Goal: Task Accomplishment & Management: Complete application form

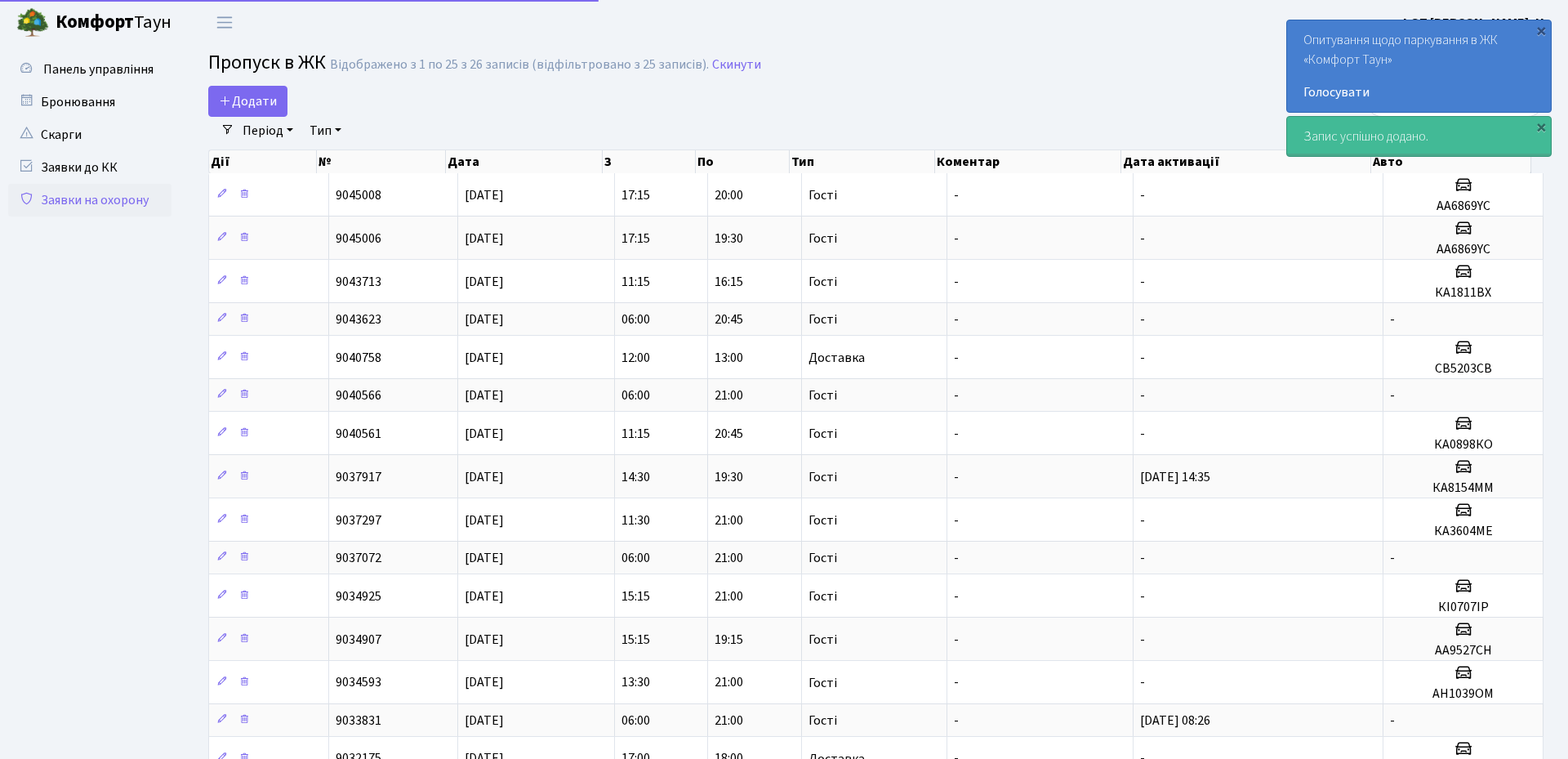
select select "25"
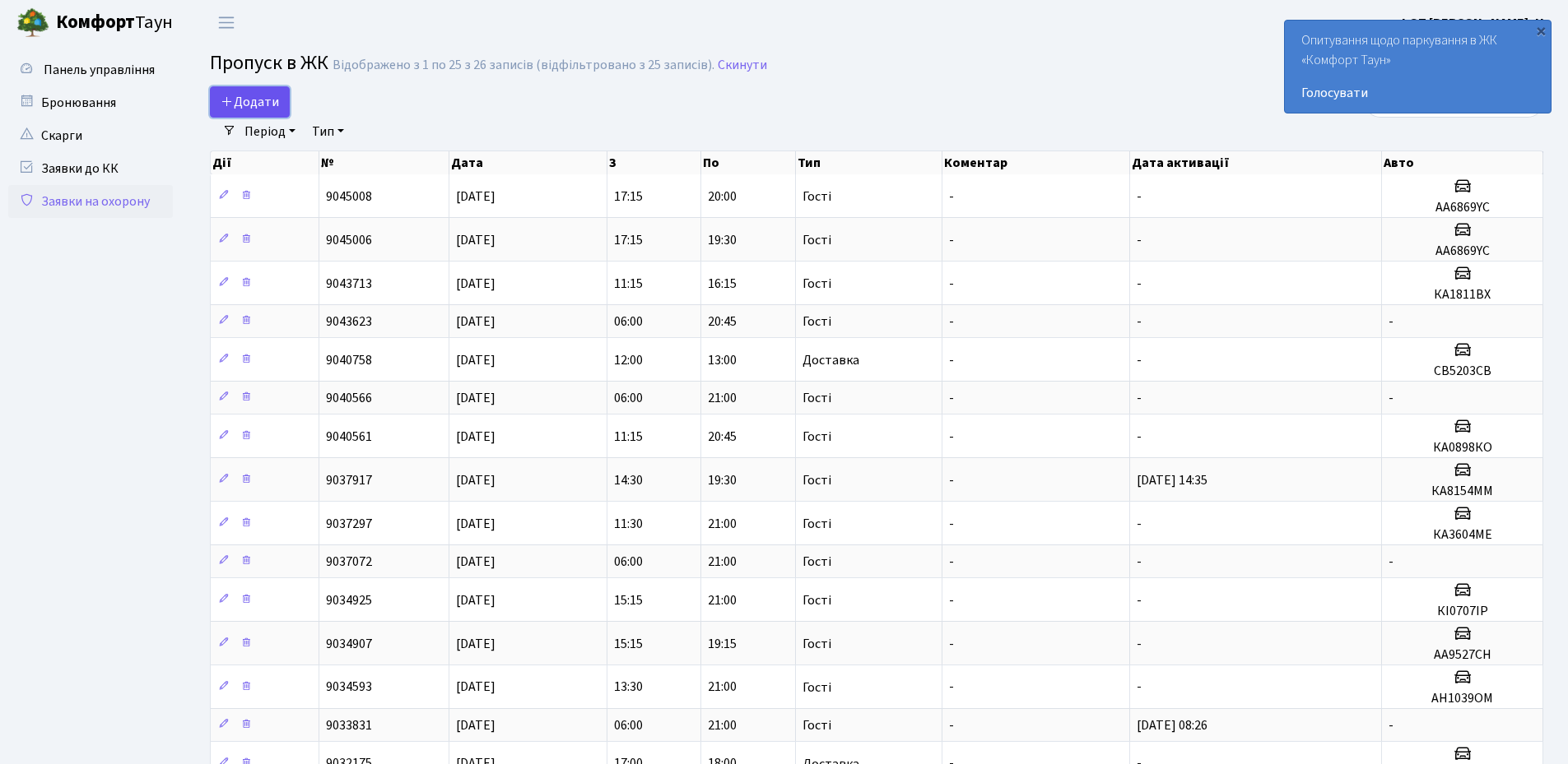
click at [270, 107] on span "Додати" at bounding box center [249, 102] width 58 height 18
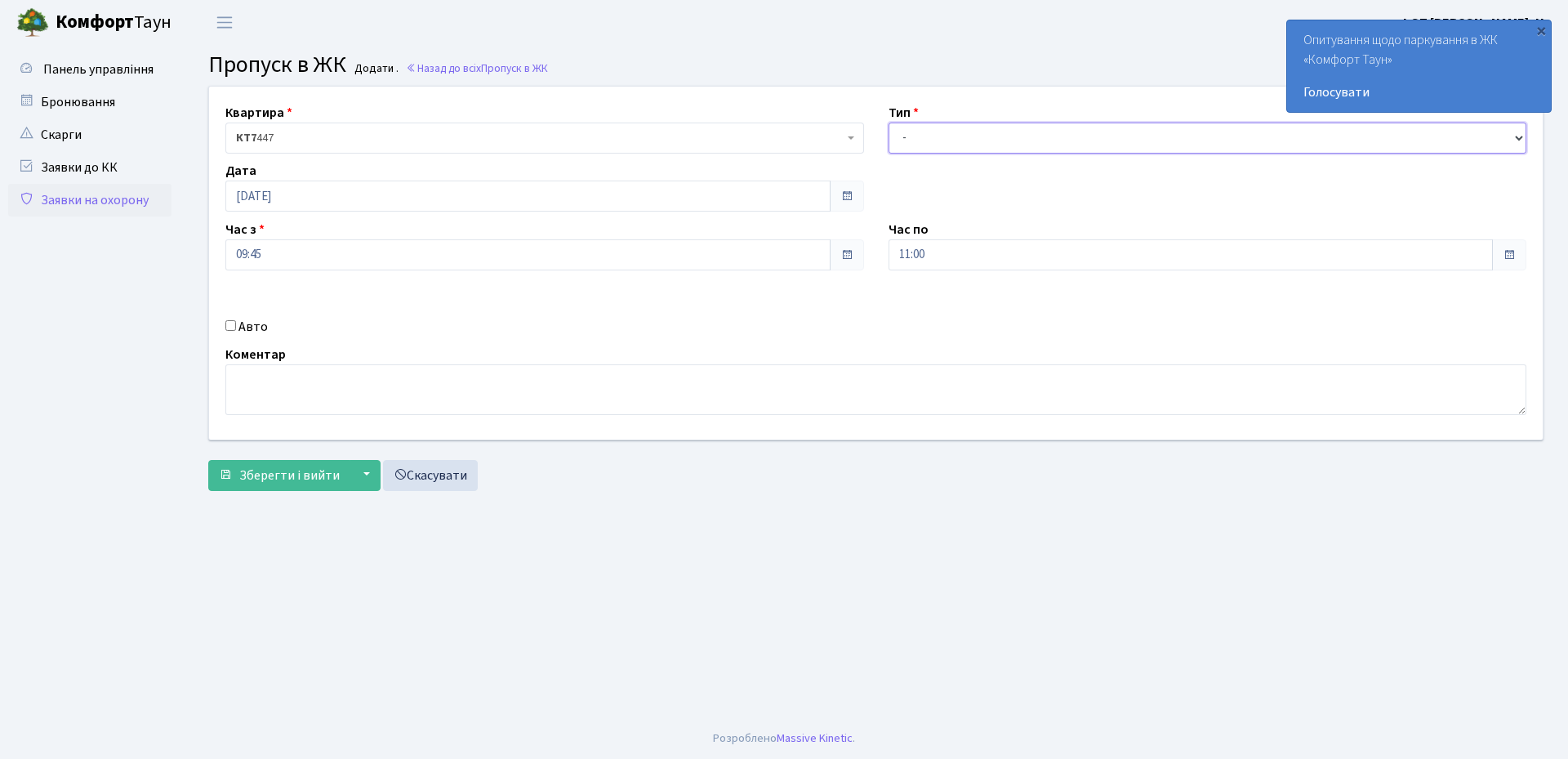
drag, startPoint x: 919, startPoint y: 130, endPoint x: 915, endPoint y: 150, distance: 20.4
click at [919, 130] on select "- Доставка Таксі Гості Сервіс" at bounding box center [1208, 138] width 639 height 31
select select "3"
click at [889, 123] on select "- Доставка Таксі Гості Сервіс" at bounding box center [1208, 138] width 639 height 31
click at [537, 204] on input "[DATE]" at bounding box center [528, 196] width 606 height 31
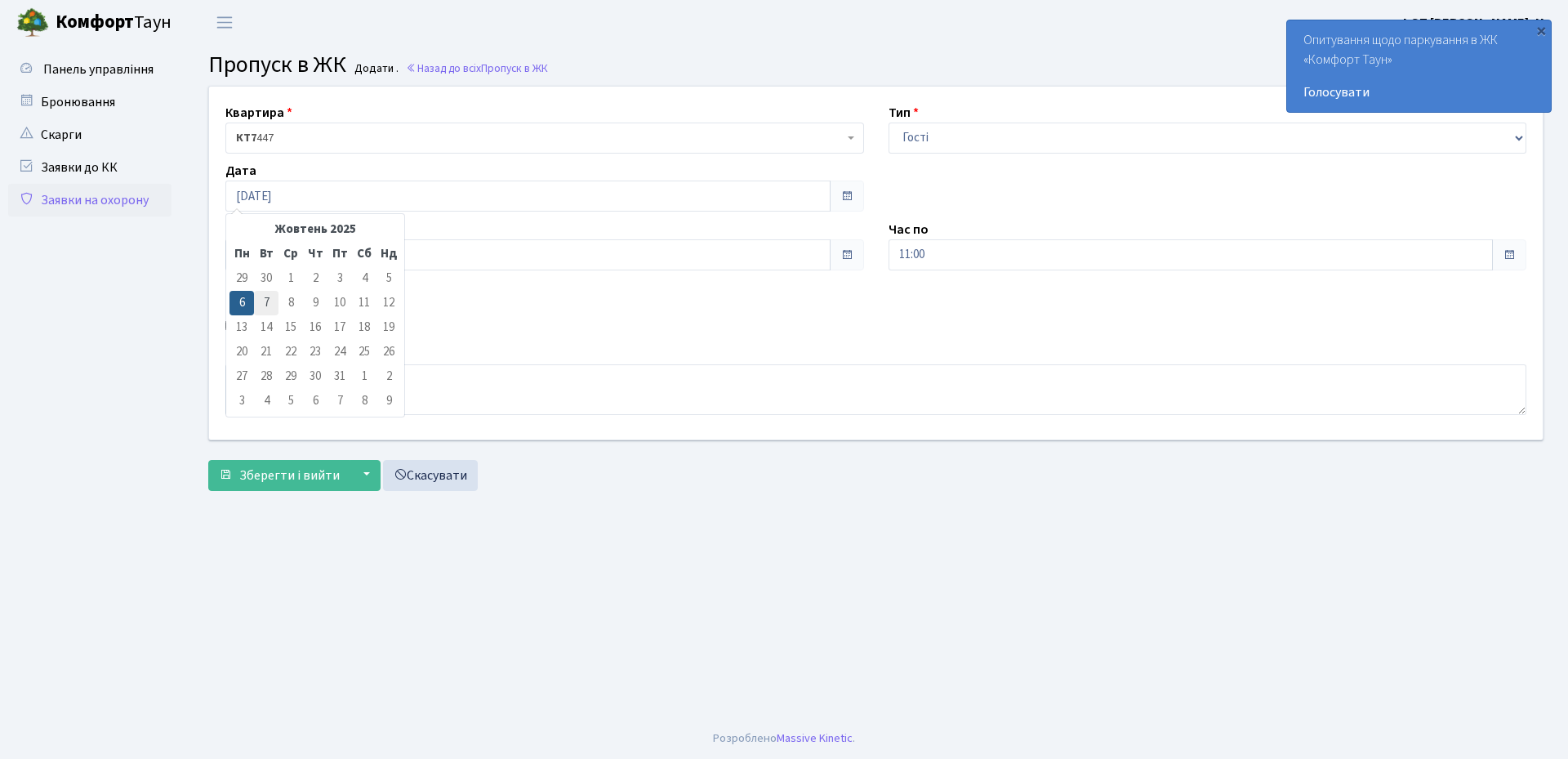
click at [272, 303] on td "7" at bounding box center [266, 303] width 24 height 25
type input "[DATE]"
click at [984, 257] on input "11:00" at bounding box center [1192, 255] width 606 height 31
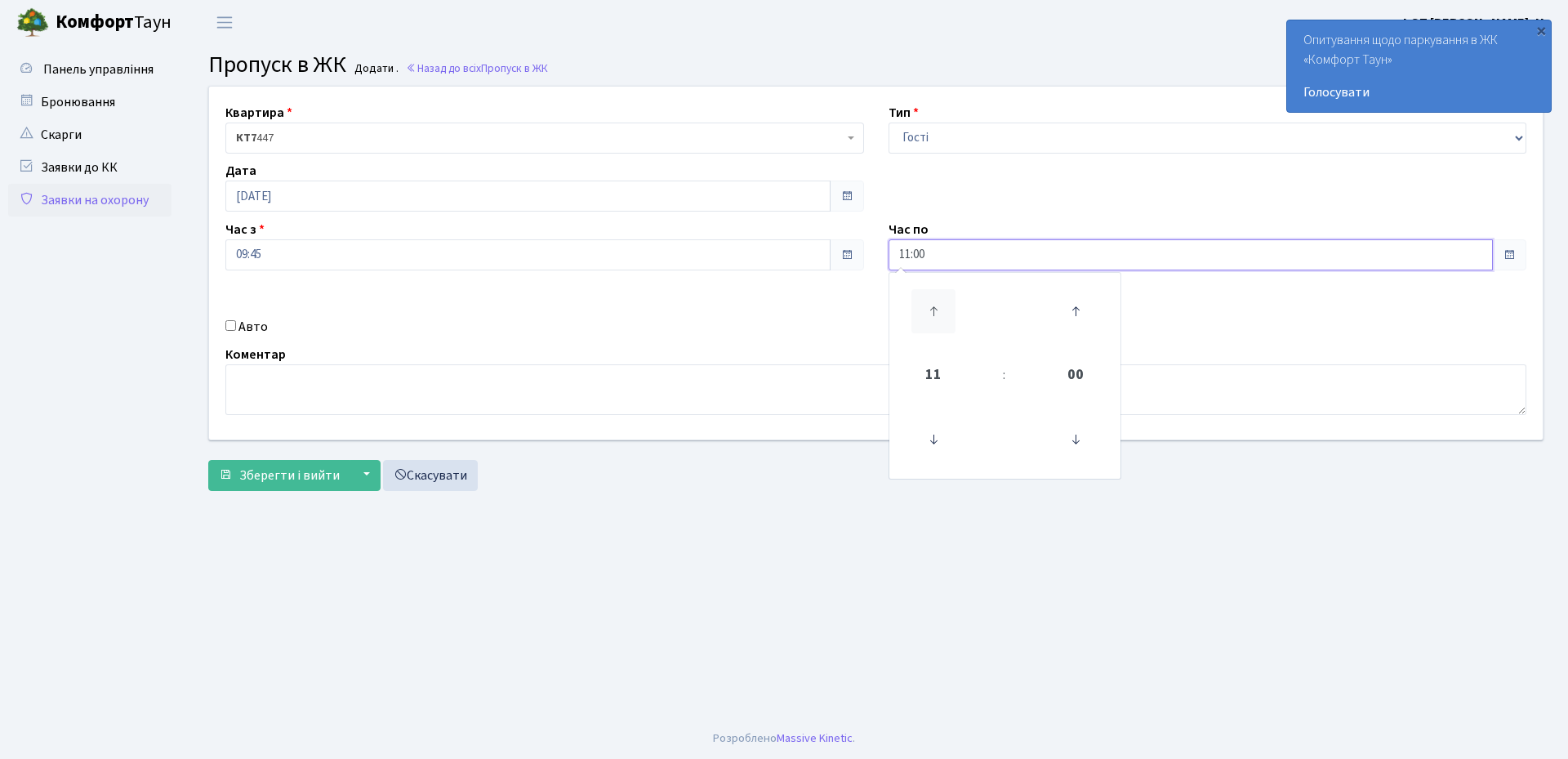
click at [935, 319] on icon at bounding box center [933, 311] width 44 height 44
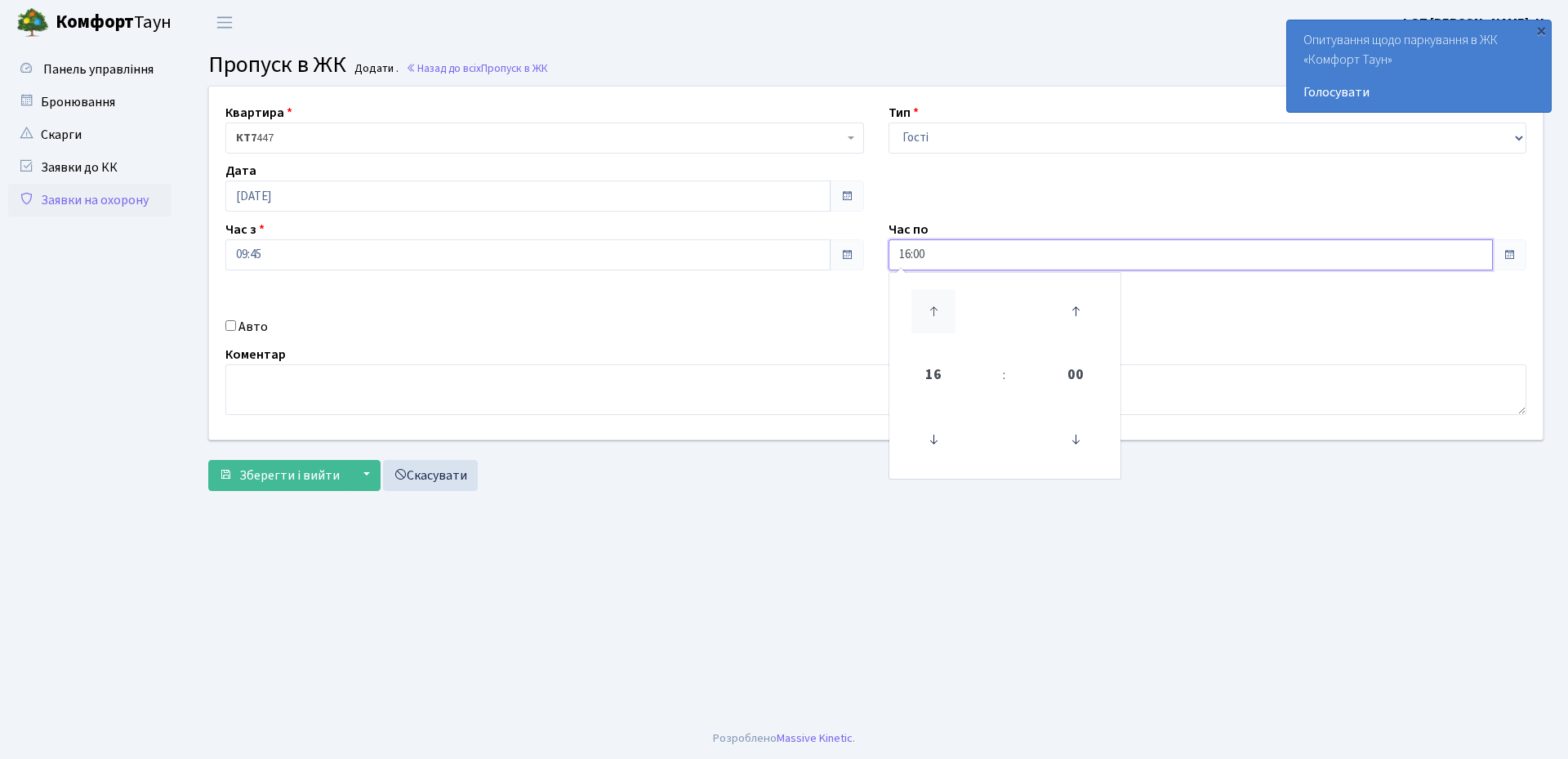
click at [935, 319] on icon at bounding box center [933, 311] width 44 height 44
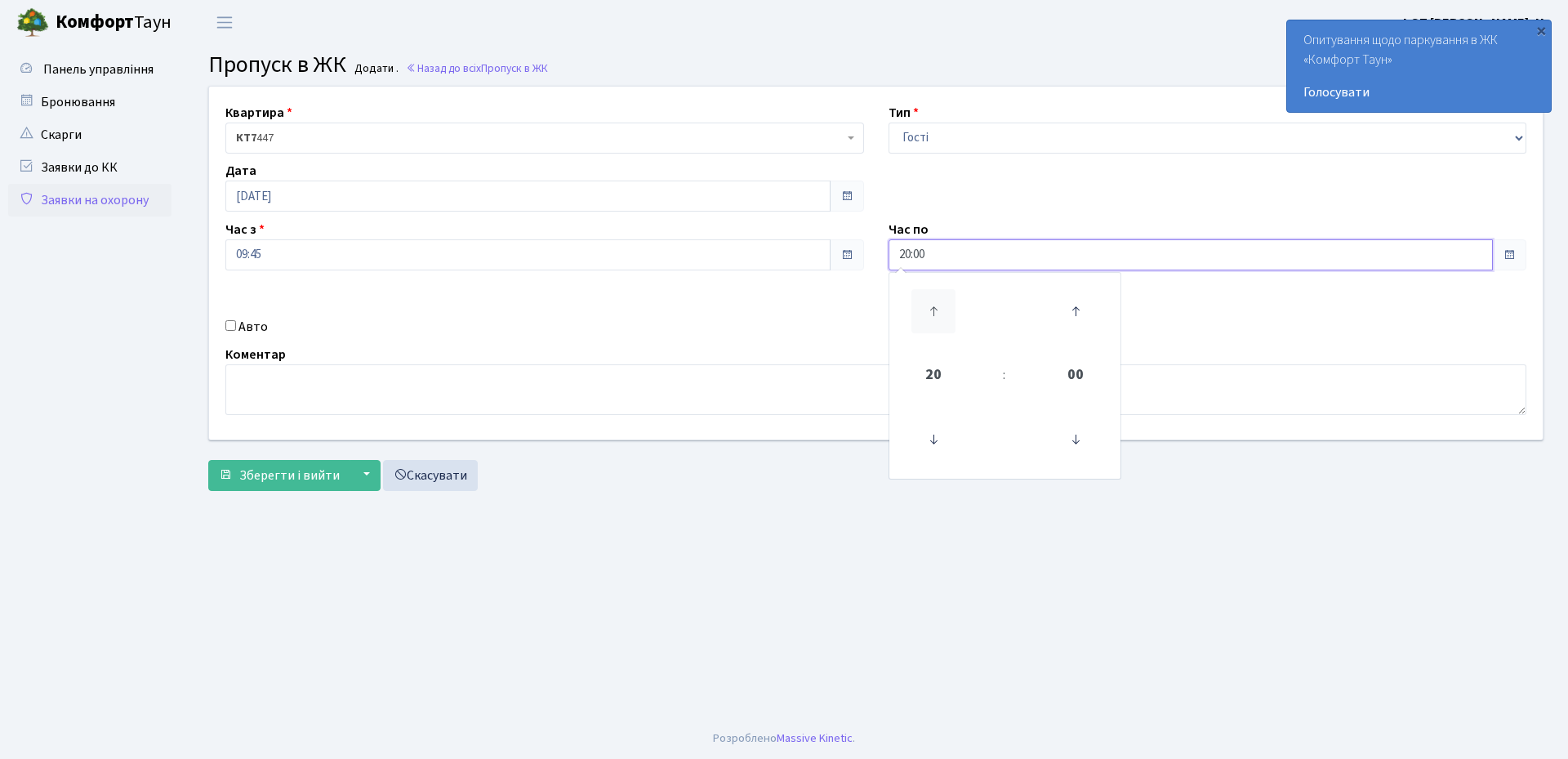
type input "21:00"
click at [302, 263] on input "09:45" at bounding box center [528, 255] width 606 height 31
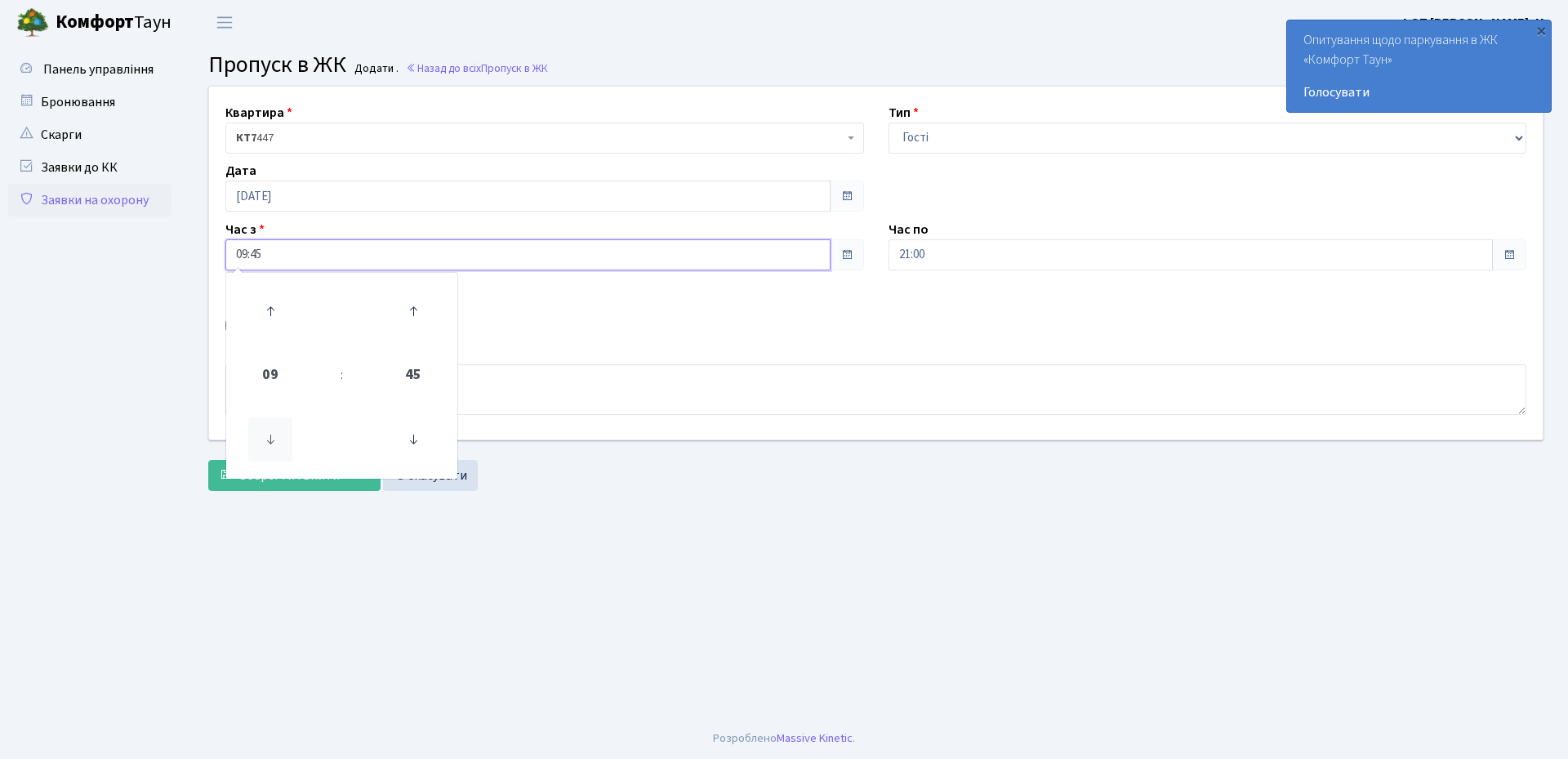
click at [279, 433] on icon at bounding box center [270, 439] width 44 height 44
click at [279, 434] on icon at bounding box center [270, 439] width 44 height 44
click at [423, 439] on icon at bounding box center [413, 439] width 44 height 44
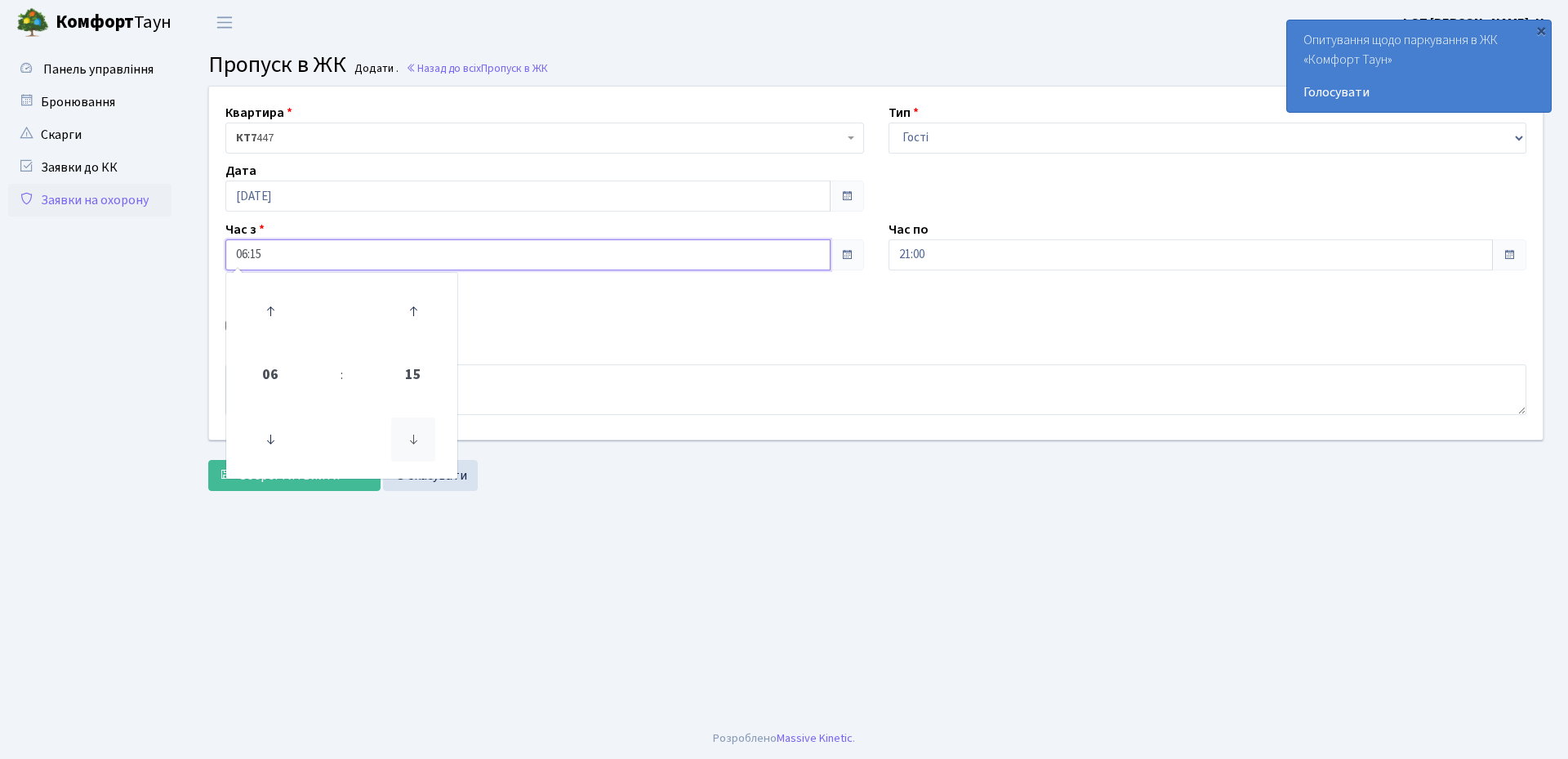
click at [423, 439] on icon at bounding box center [413, 439] width 44 height 44
type input "06:00"
click at [744, 506] on main "Admin Пропуск в ЖК Додати Пропуск в ЖК Додати . Назад до всіх Пропуск в ЖК Квар…" at bounding box center [876, 381] width 1385 height 674
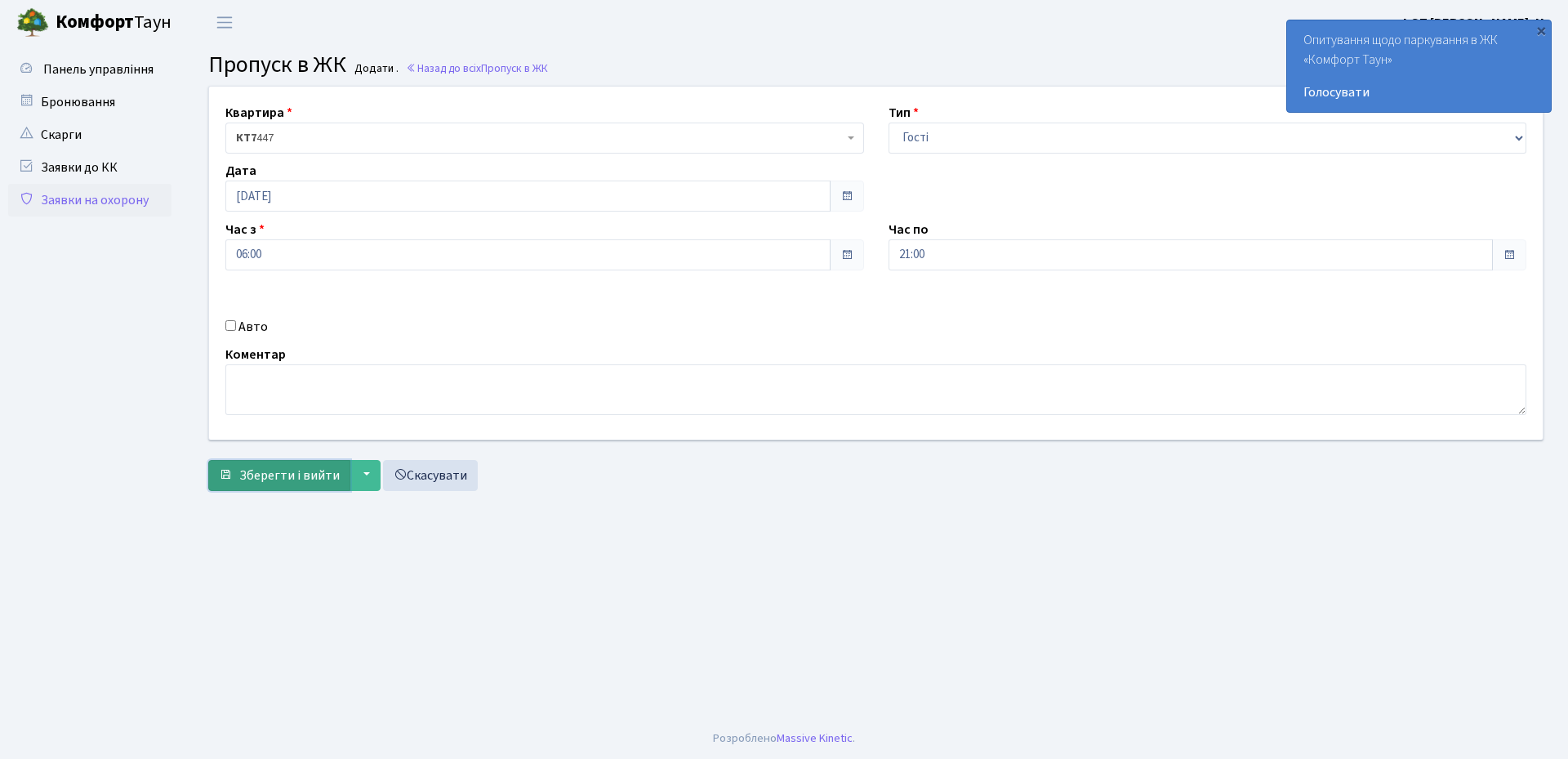
click at [290, 482] on span "Зберегти і вийти" at bounding box center [289, 476] width 101 height 18
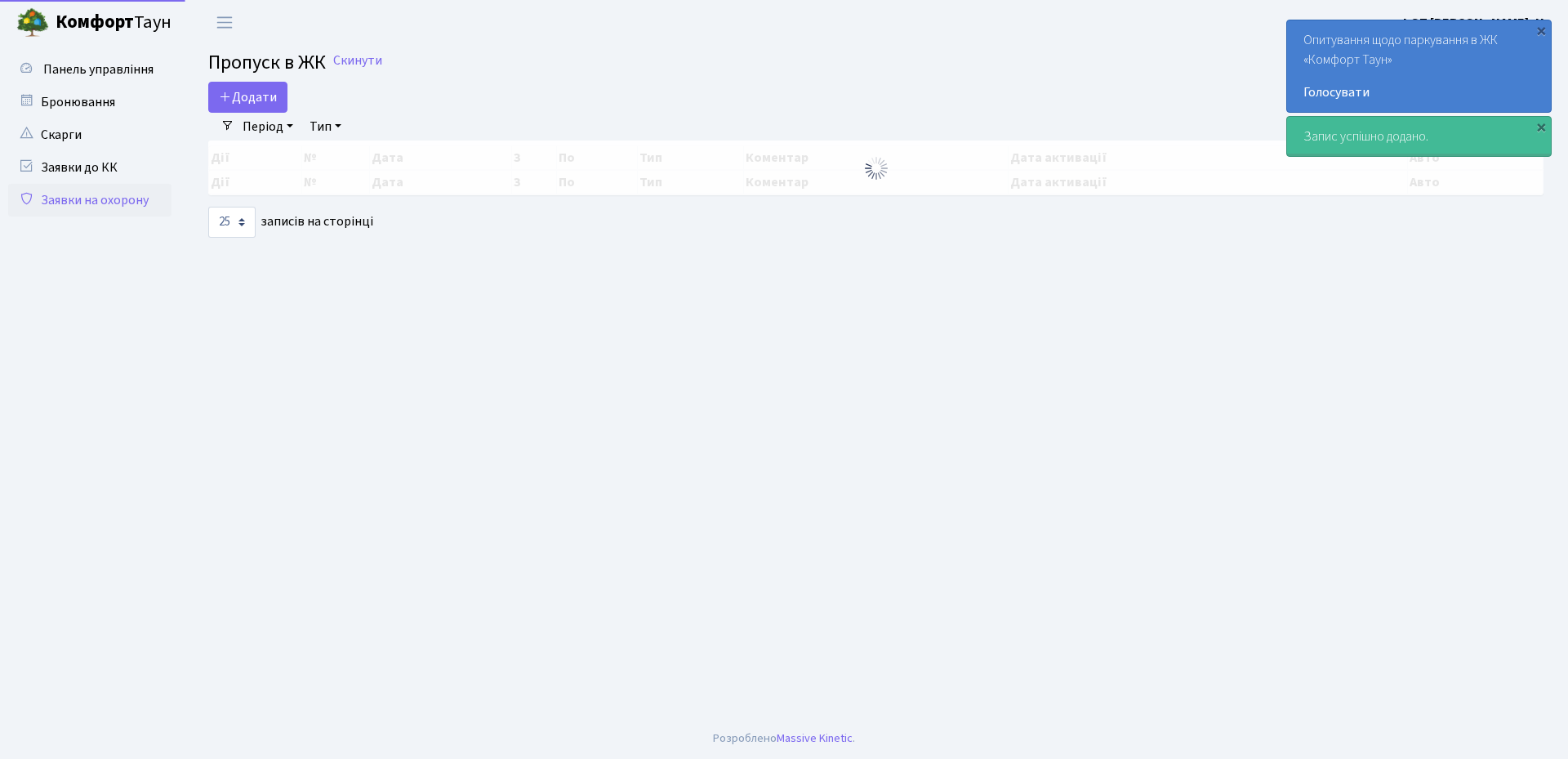
select select "25"
